Goal: Task Accomplishment & Management: Use online tool/utility

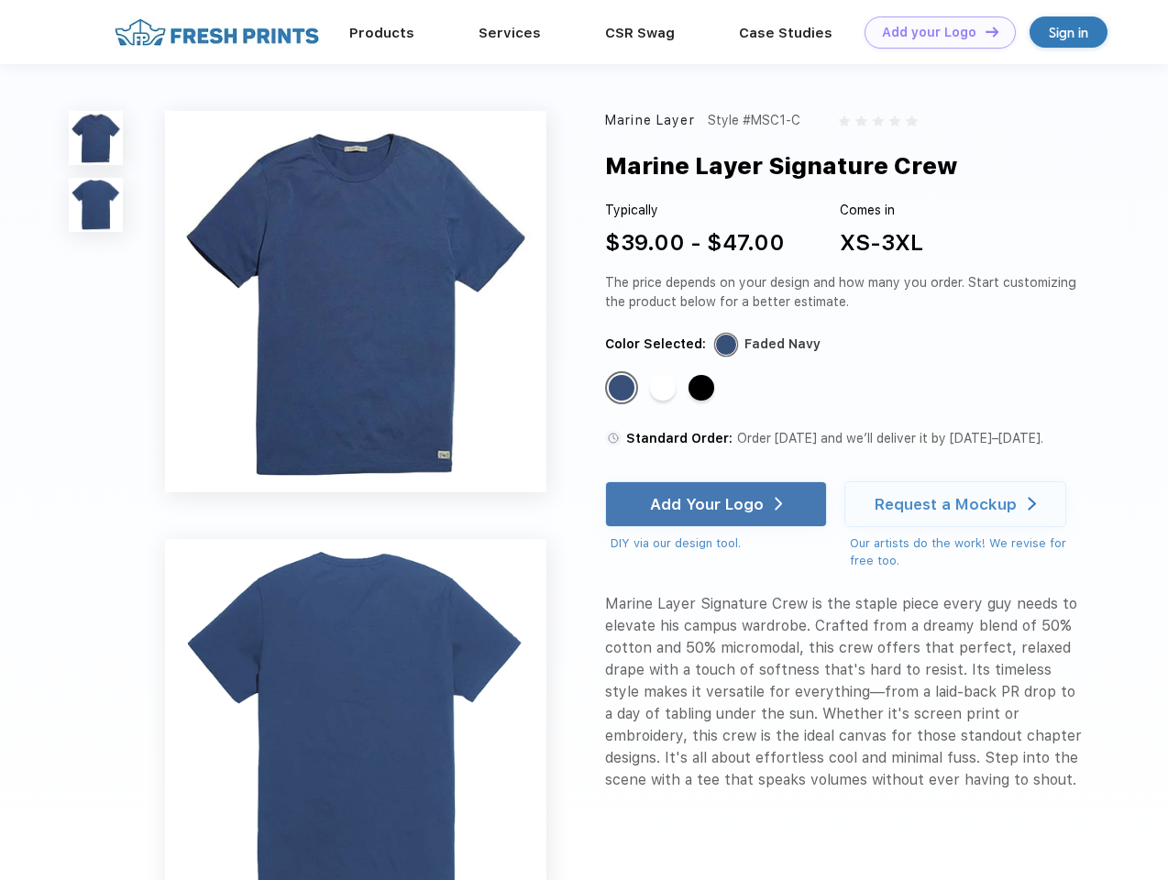
click at [934, 32] on link "Add your Logo Design Tool" at bounding box center [940, 33] width 151 height 32
click at [0, 0] on div "Design Tool" at bounding box center [0, 0] width 0 height 0
click at [984, 31] on link "Add your Logo Design Tool" at bounding box center [940, 33] width 151 height 32
click at [96, 138] on img at bounding box center [96, 138] width 54 height 54
click at [96, 205] on img at bounding box center [96, 205] width 54 height 54
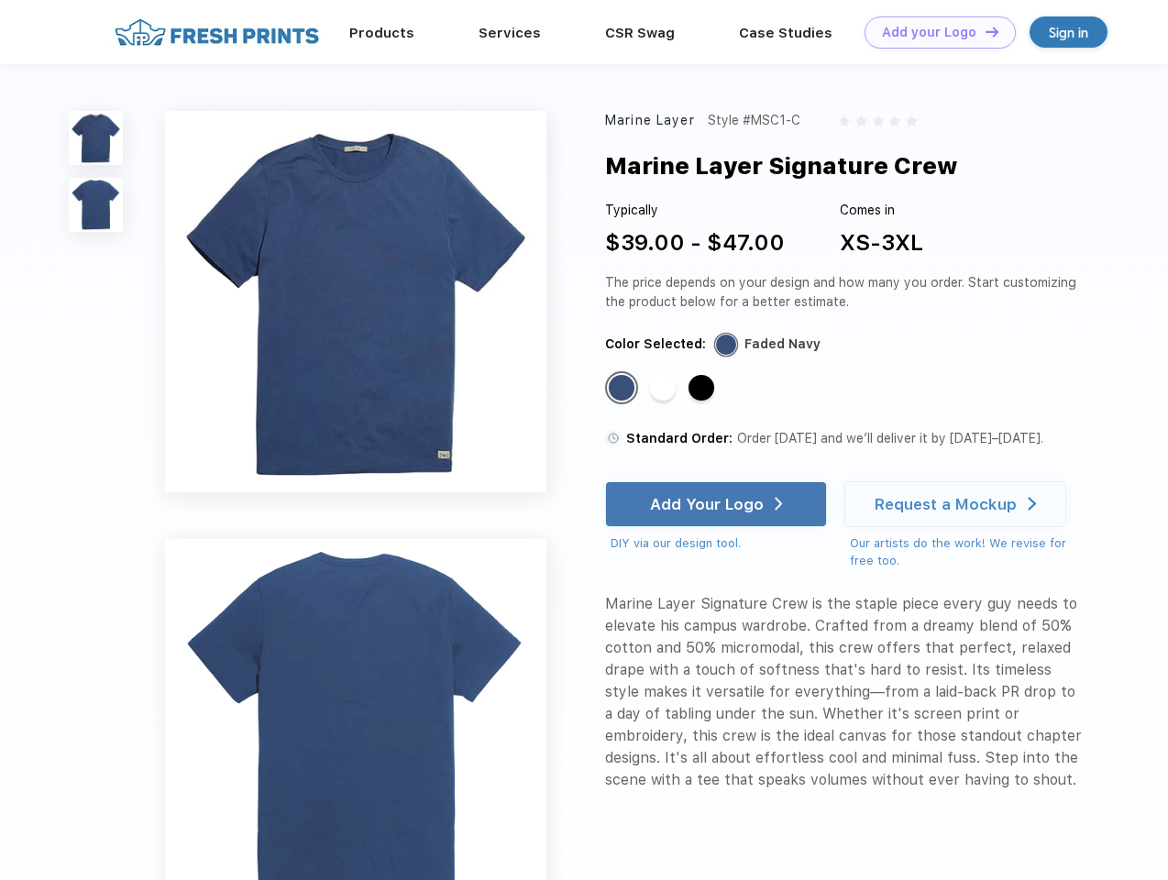
click at [624, 389] on div "Standard Color" at bounding box center [622, 388] width 26 height 26
click at [665, 389] on div "Standard Color" at bounding box center [663, 388] width 26 height 26
click at [703, 389] on div "Standard Color" at bounding box center [702, 388] width 26 height 26
click at [718, 504] on div "Add Your Logo" at bounding box center [707, 504] width 114 height 18
click at [958, 504] on div "Request a Mockup" at bounding box center [946, 504] width 142 height 18
